Goal: Subscribe to service/newsletter

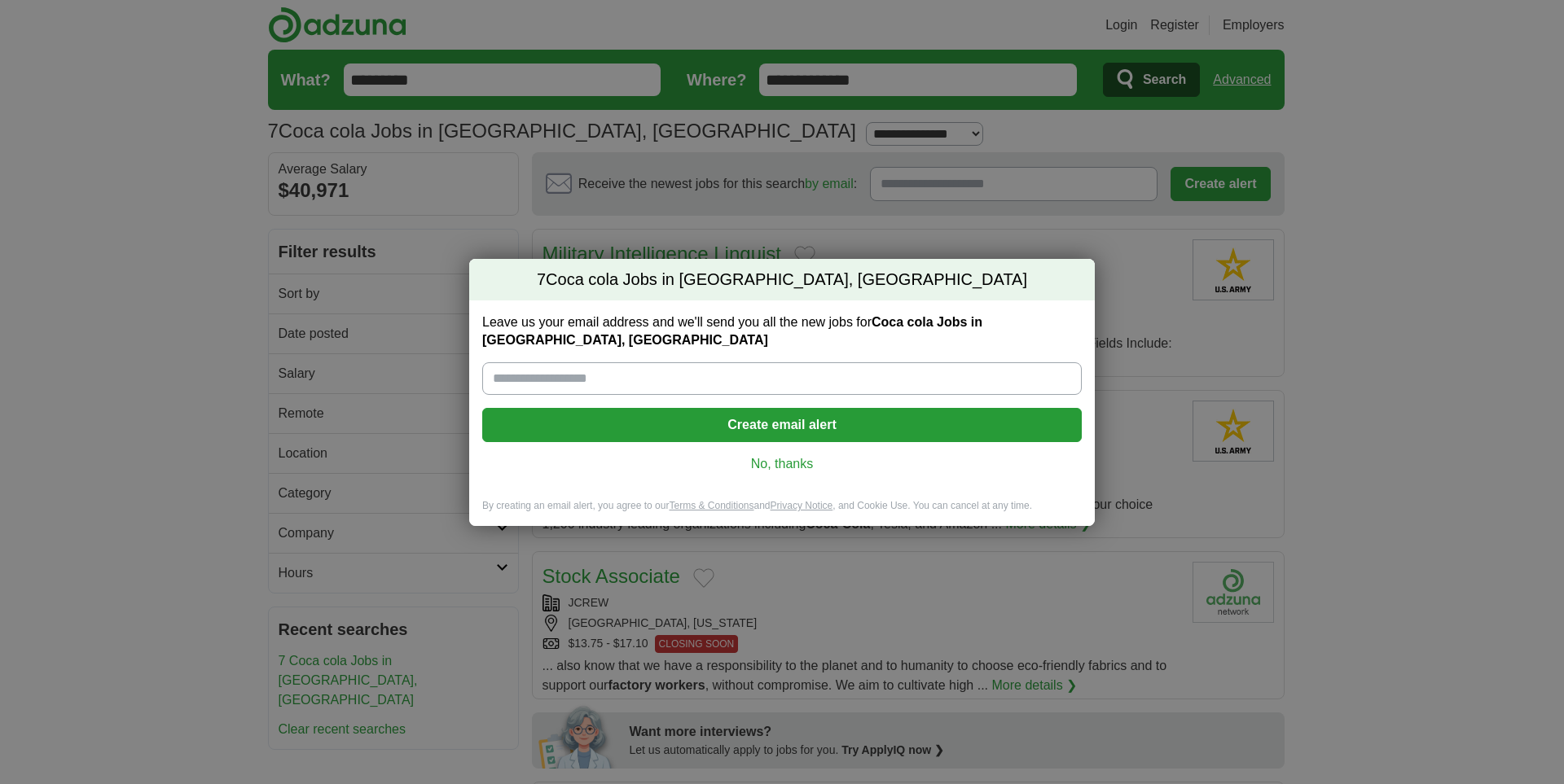
click at [527, 370] on input "Leave us your email address and we'll send you all the new jobs for Coca cola J…" at bounding box center [782, 378] width 599 height 32
type input "**********"
click at [769, 410] on button "Create email alert" at bounding box center [782, 425] width 599 height 34
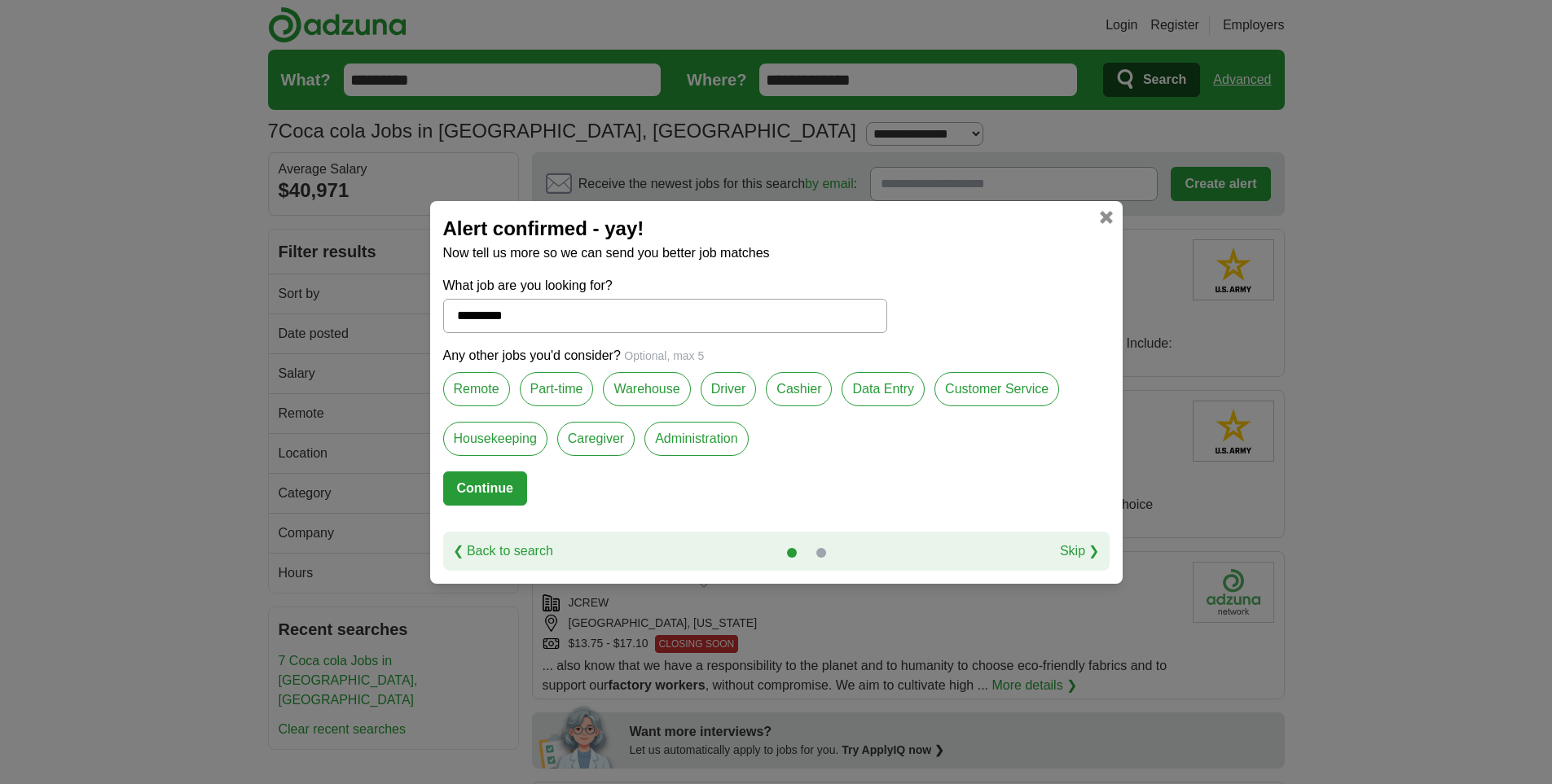
click at [473, 380] on label "Remote" at bounding box center [477, 389] width 67 height 34
click at [484, 386] on label "Remote" at bounding box center [477, 389] width 67 height 34
click at [470, 481] on button "Continue" at bounding box center [485, 488] width 84 height 34
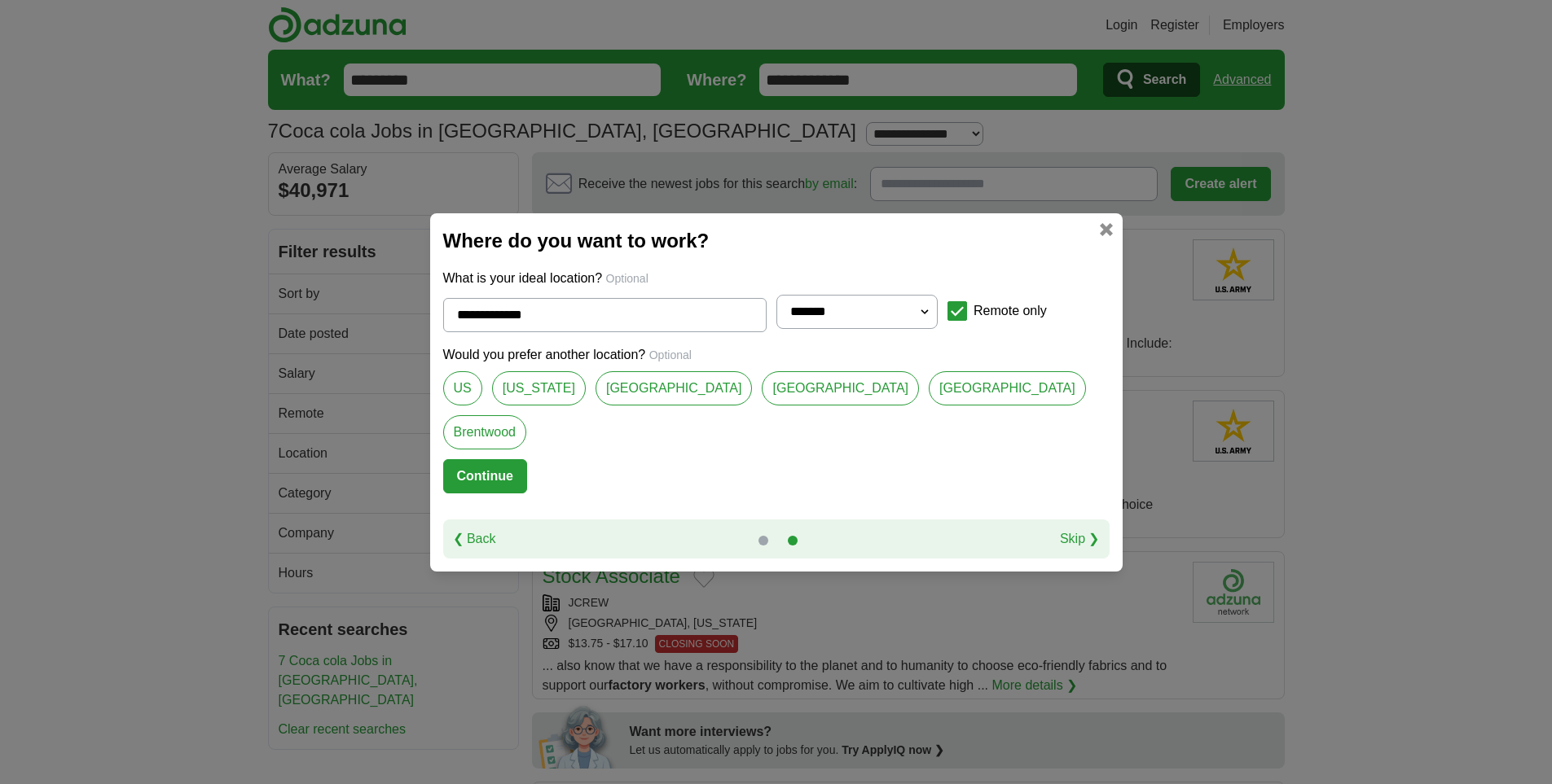
click at [697, 405] on link "[GEOGRAPHIC_DATA]" at bounding box center [674, 388] width 157 height 34
type input "**********"
click at [524, 459] on button "Continue" at bounding box center [485, 476] width 84 height 34
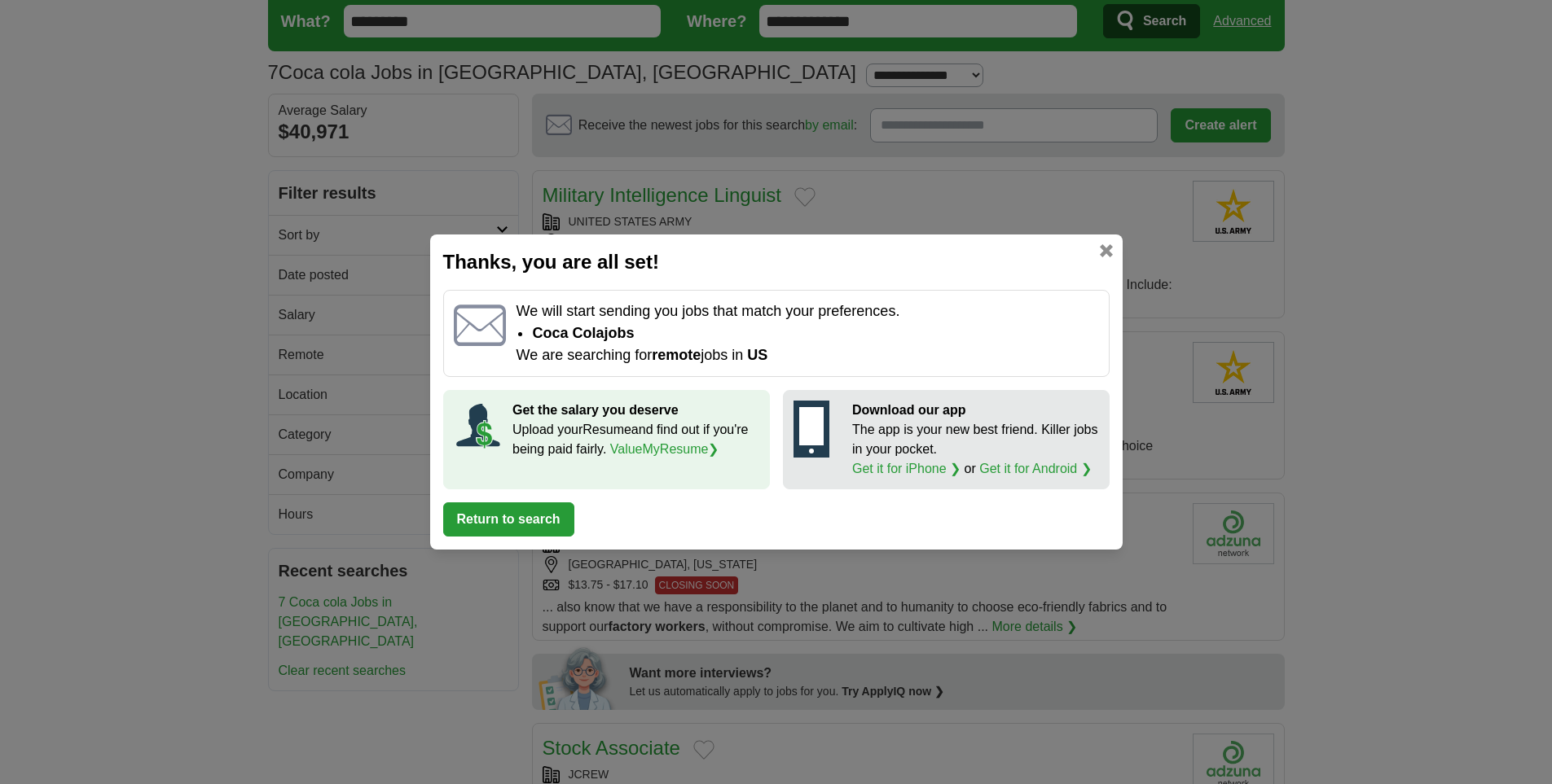
scroll to position [27, 0]
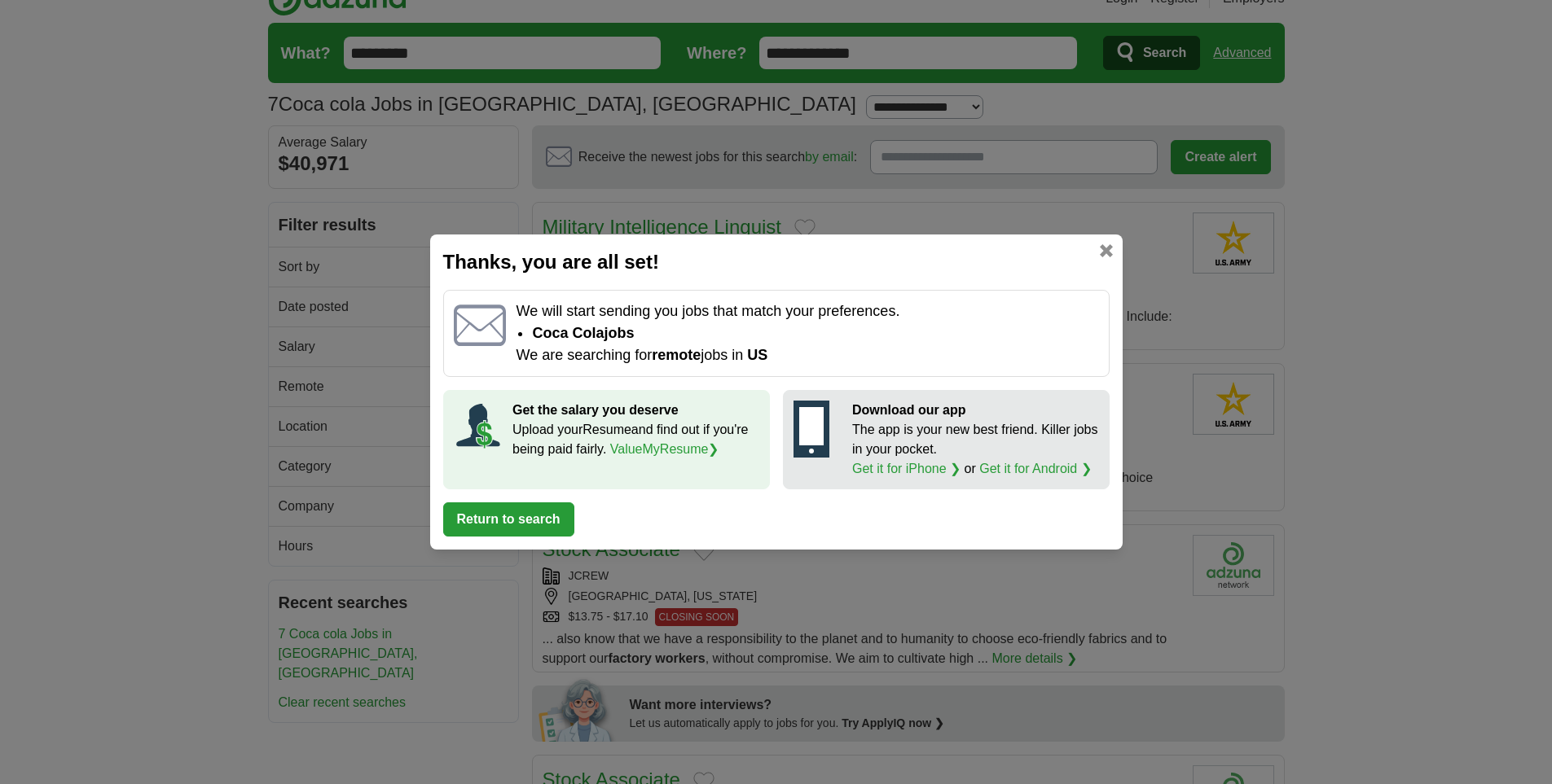
click at [508, 511] on button "Return to search" at bounding box center [509, 519] width 131 height 34
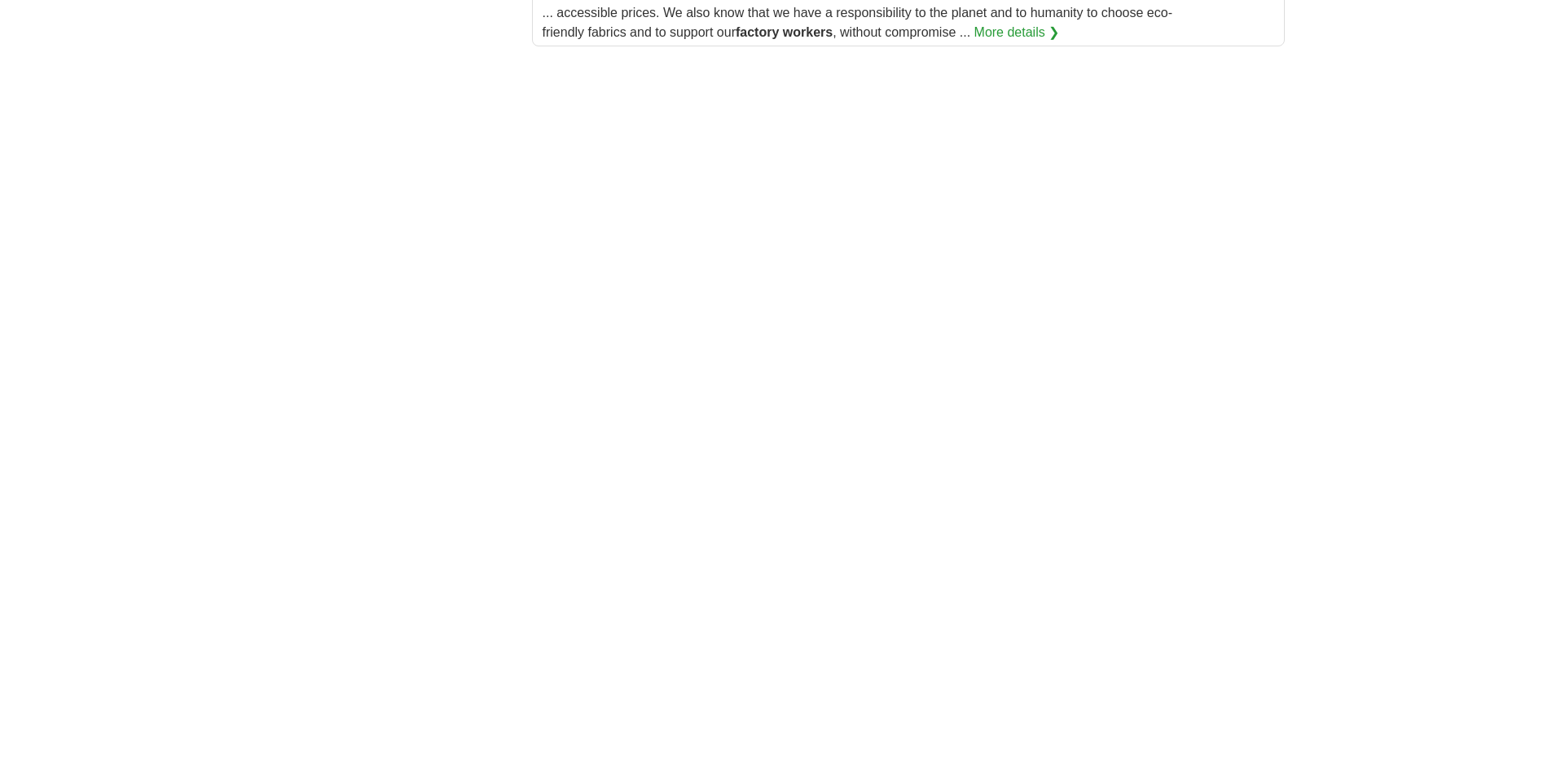
scroll to position [1465, 0]
